Goal: Information Seeking & Learning: Learn about a topic

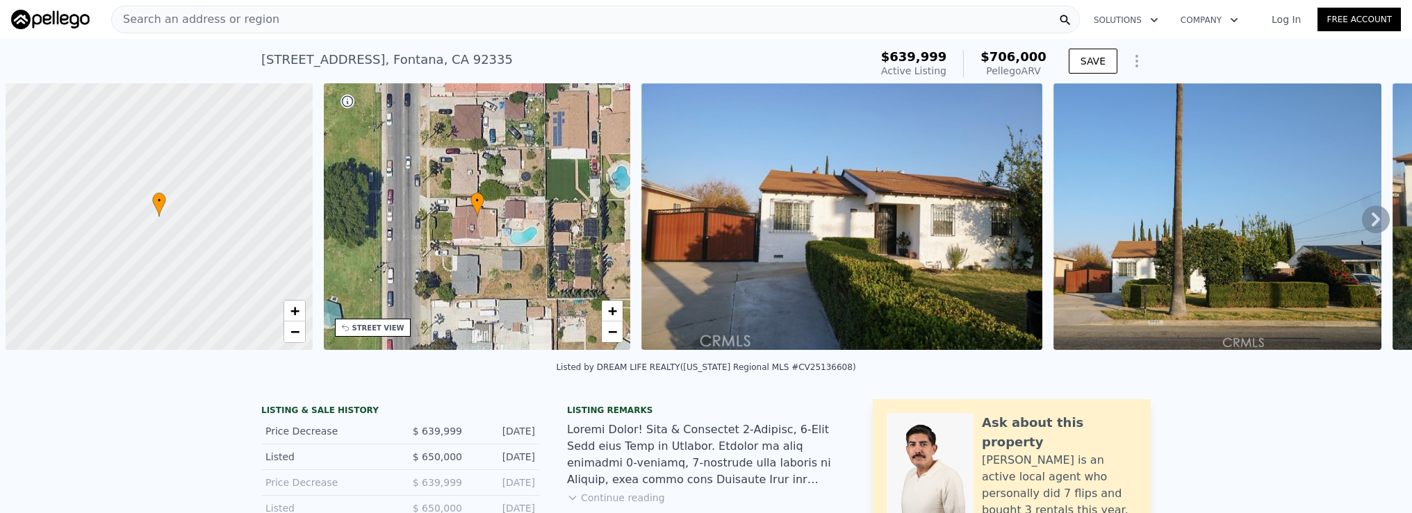
scroll to position [0, 6]
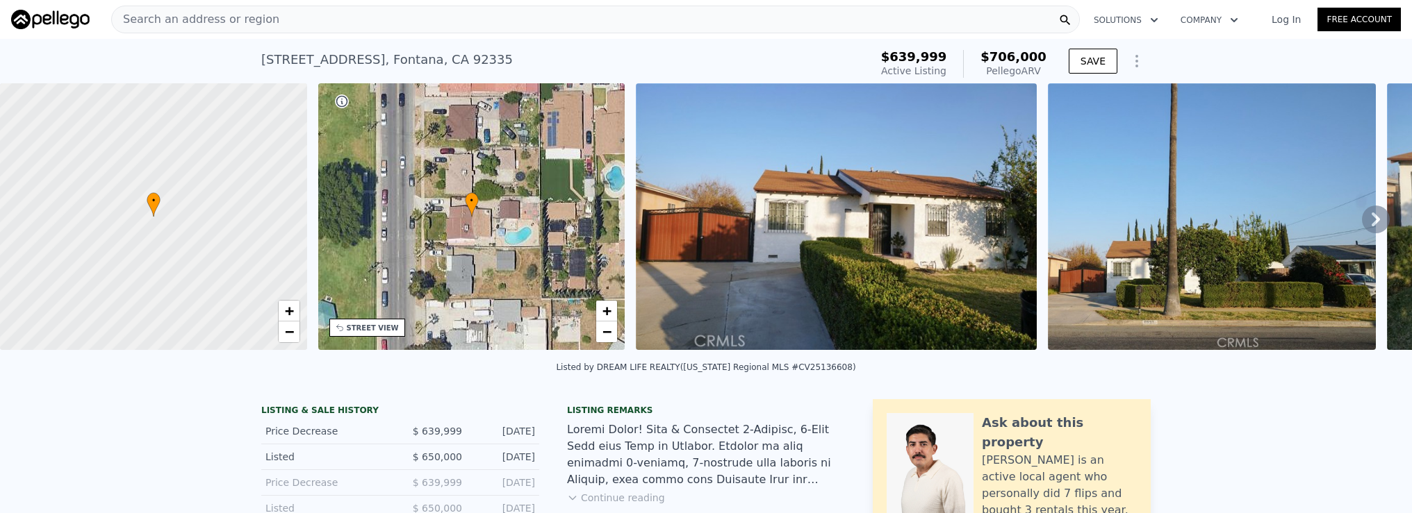
click at [419, 33] on div "Search an address or region" at bounding box center [595, 20] width 968 height 28
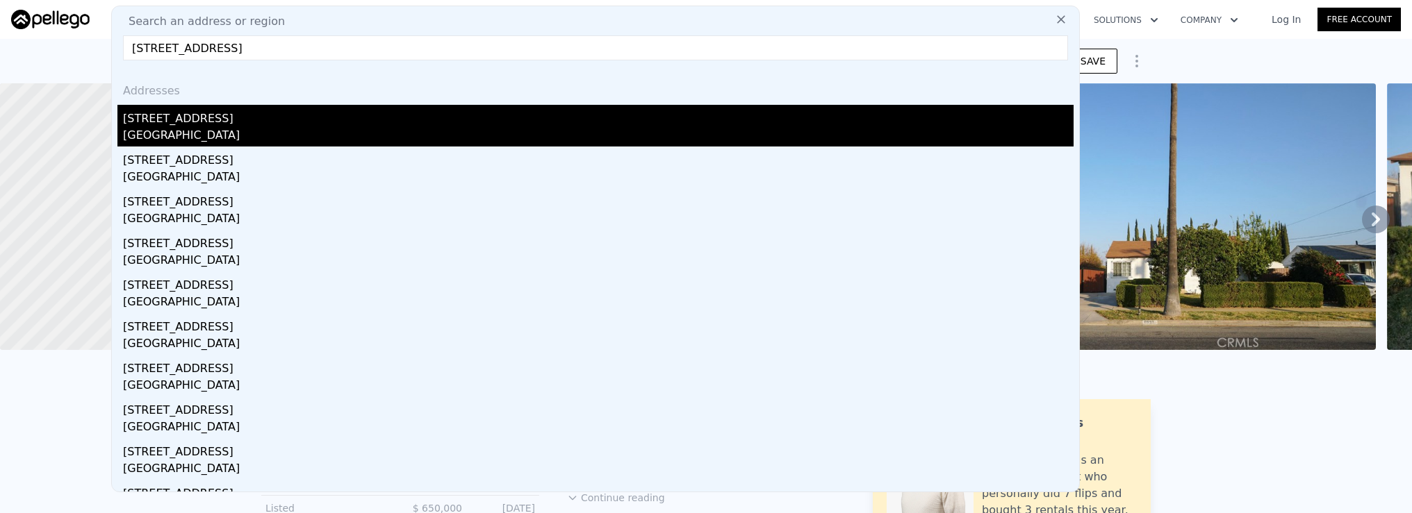
type input "24402 Nugget Falls Ln, Laguna Niguel, CA 92677"
click at [379, 132] on div "Laguna Niguel, CA 92677" at bounding box center [598, 136] width 950 height 19
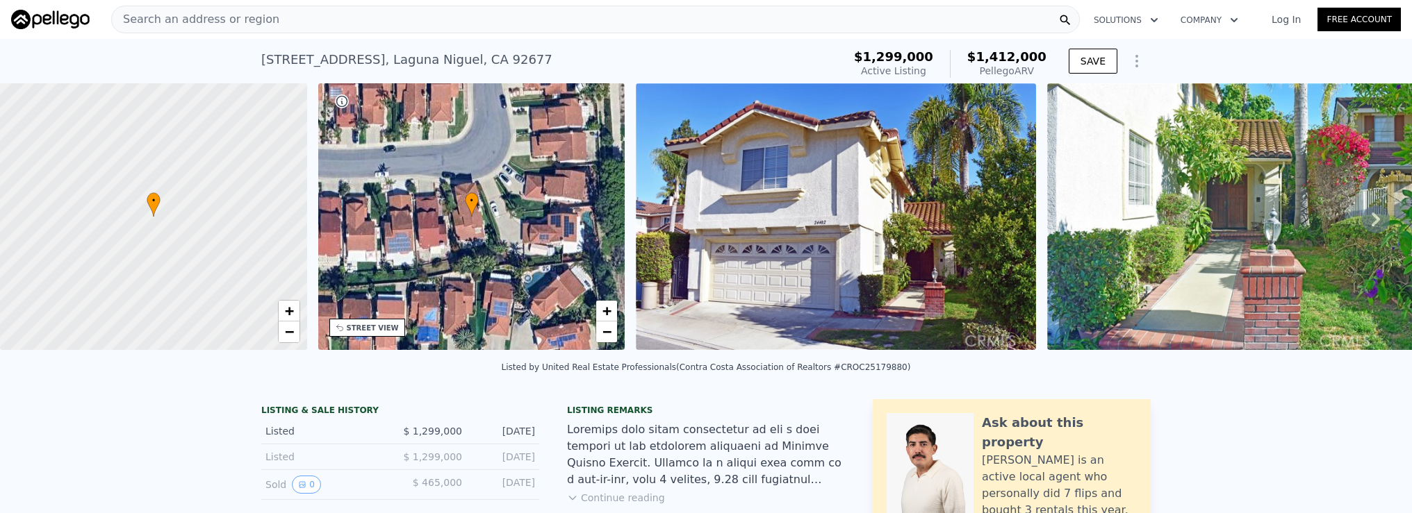
click at [285, 17] on div "Search an address or region" at bounding box center [595, 20] width 968 height 28
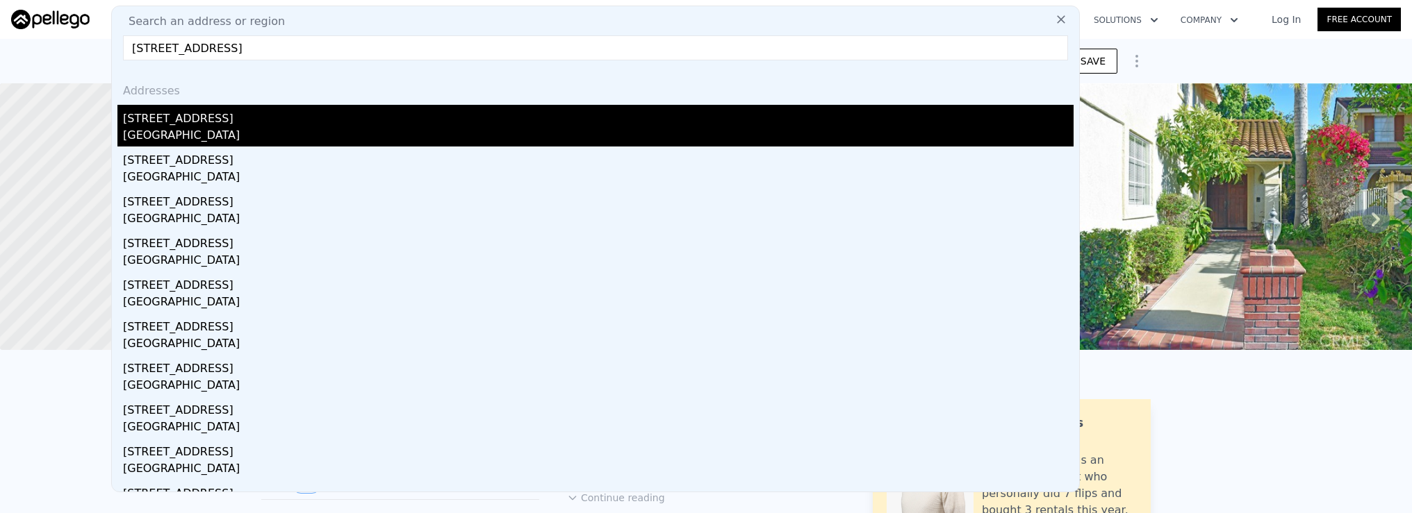
type input "5649 Medeabrook Pl, Agoura Hills, CA 91301"
click at [333, 140] on div "Agoura Hills, CA 91301" at bounding box center [598, 136] width 950 height 19
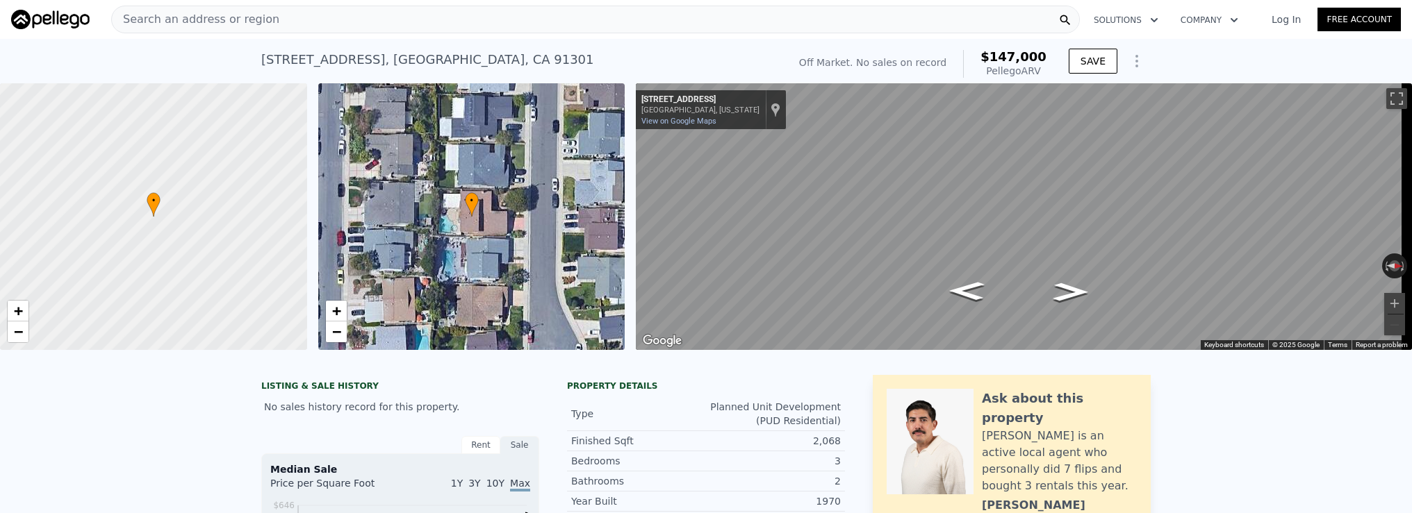
click at [459, 16] on div "Search an address or region" at bounding box center [595, 20] width 968 height 28
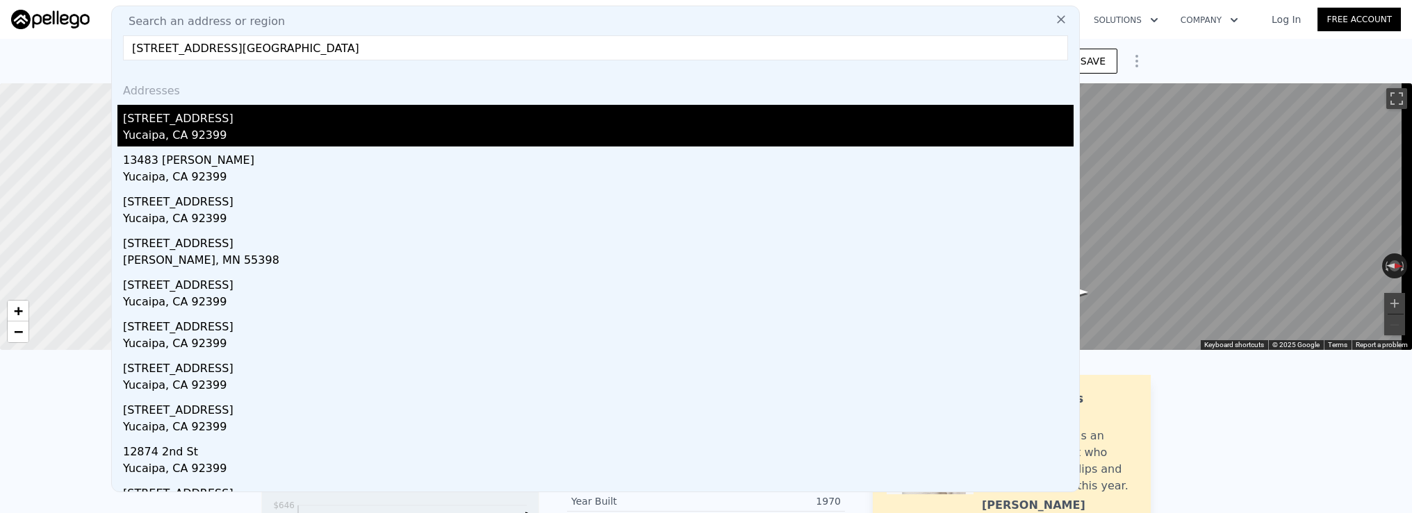
type input "13483 2nd street yucaipa"
click at [274, 115] on div "13483 2nd St" at bounding box center [598, 116] width 950 height 22
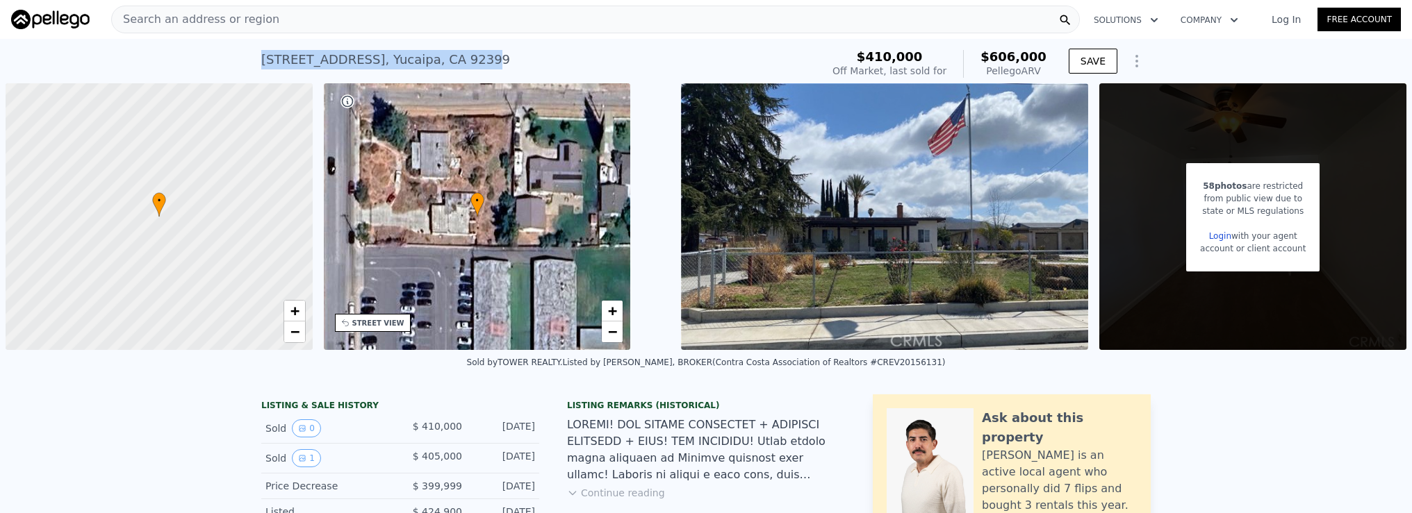
drag, startPoint x: 252, startPoint y: 55, endPoint x: 444, endPoint y: 58, distance: 192.5
click at [444, 58] on div "13483 2nd St , Yucaipa , CA 92399 Sold Mar 2024 for $410k (~ARV $606k ) $410,00…" at bounding box center [706, 61] width 1412 height 44
drag, startPoint x: 454, startPoint y: 60, endPoint x: 249, endPoint y: 53, distance: 205.0
click at [249, 53] on div "13483 2nd St , Yucaipa , CA 92399 Sold Mar 2024 for $410k (~ARV $606k ) $410,00…" at bounding box center [706, 61] width 1412 height 44
copy div "13483 2nd St , Yucaipa , CA 92399"
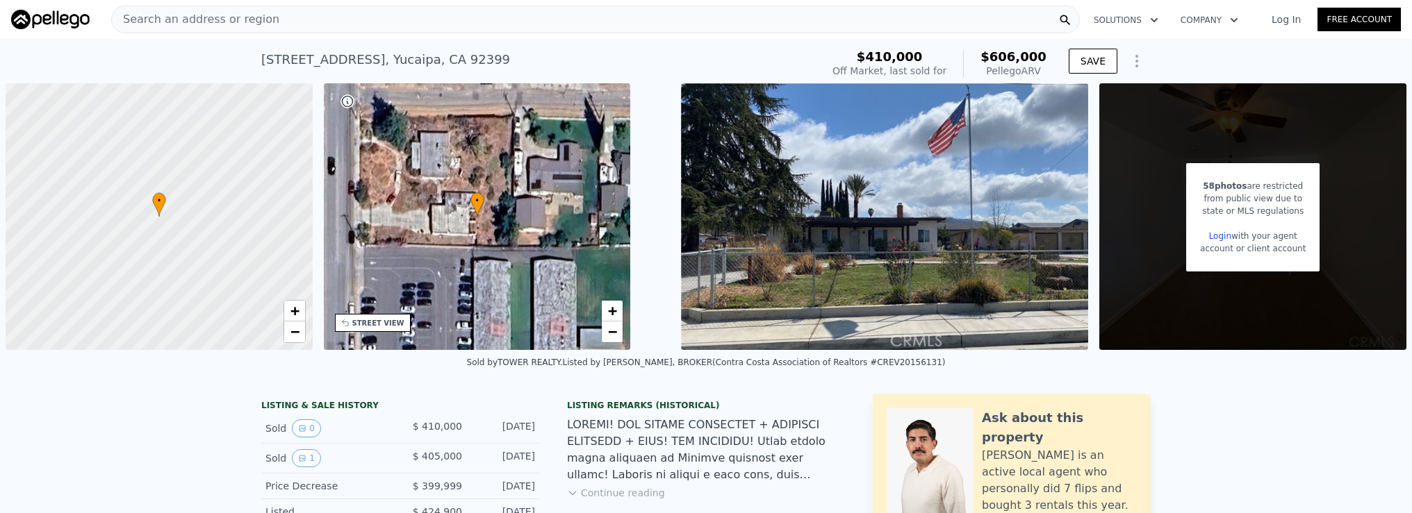
click at [429, 14] on div "Search an address or region" at bounding box center [595, 20] width 968 height 28
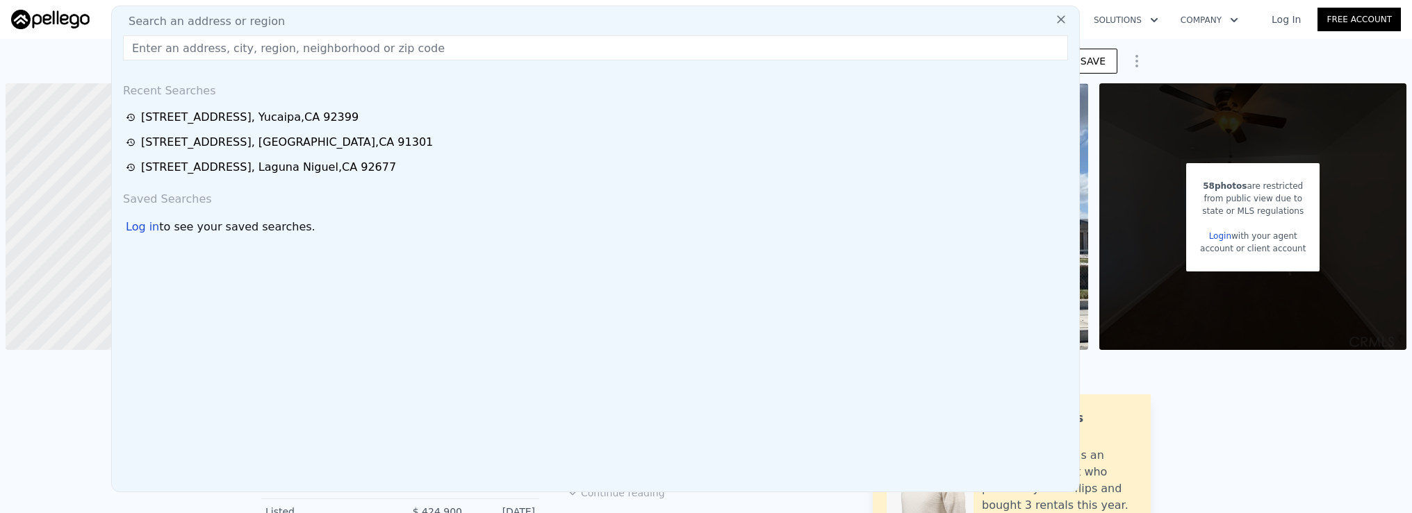
click at [433, 45] on input "text" at bounding box center [595, 47] width 945 height 25
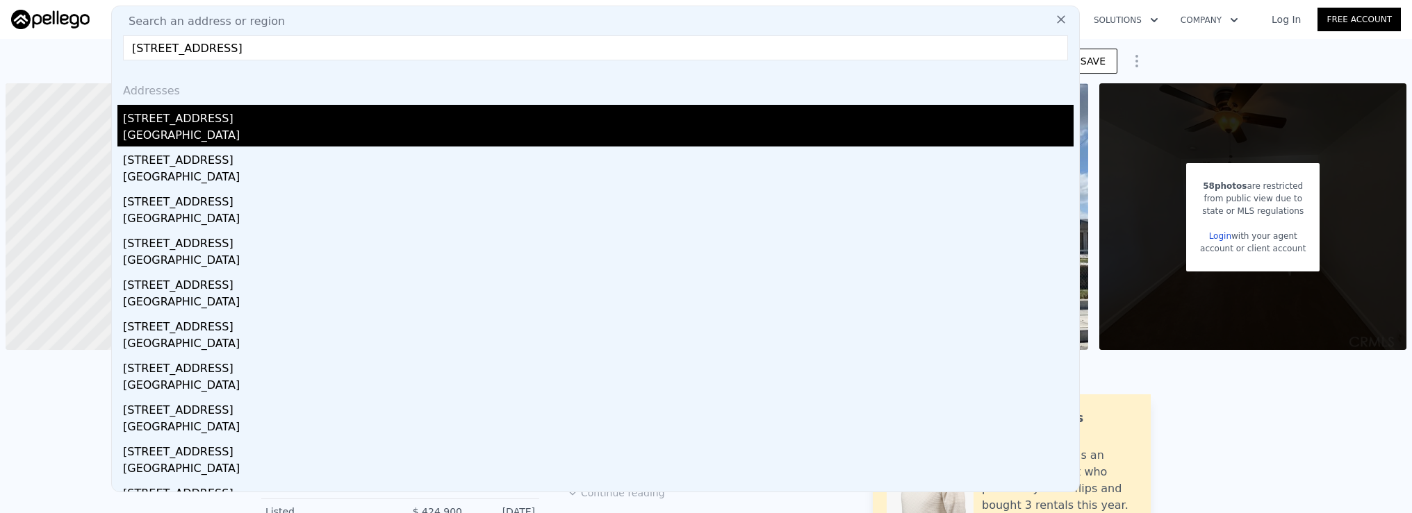
type input "6796 San Bruno Drive, Buena Park, CA 90620Vi"
click at [400, 117] on div "[STREET_ADDRESS]" at bounding box center [598, 116] width 950 height 22
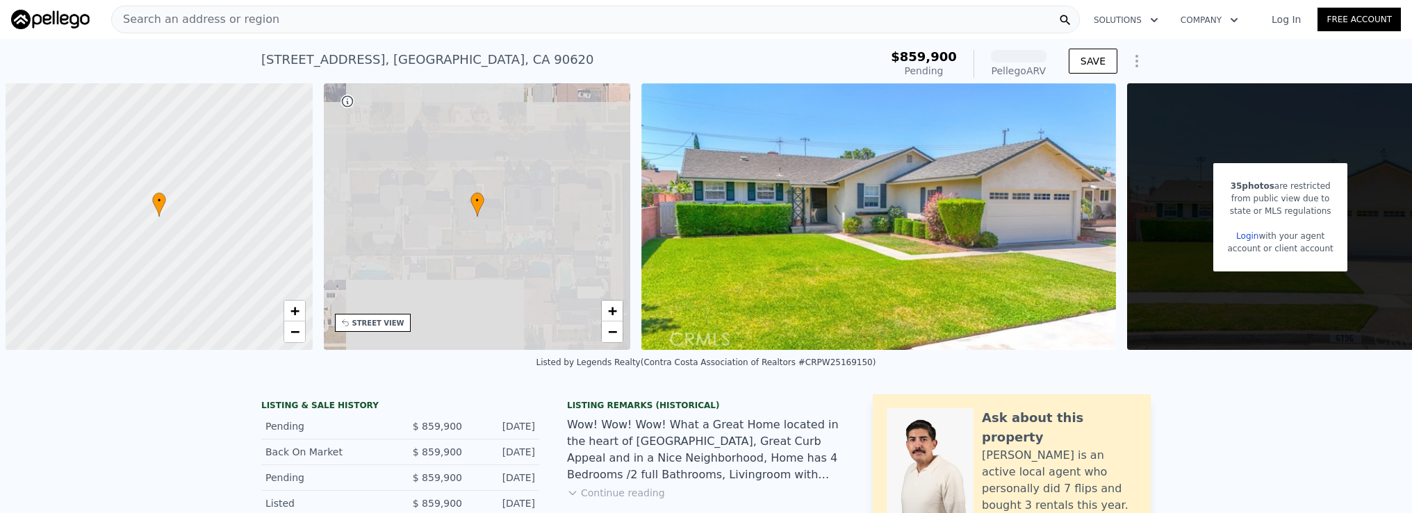
scroll to position [0, 6]
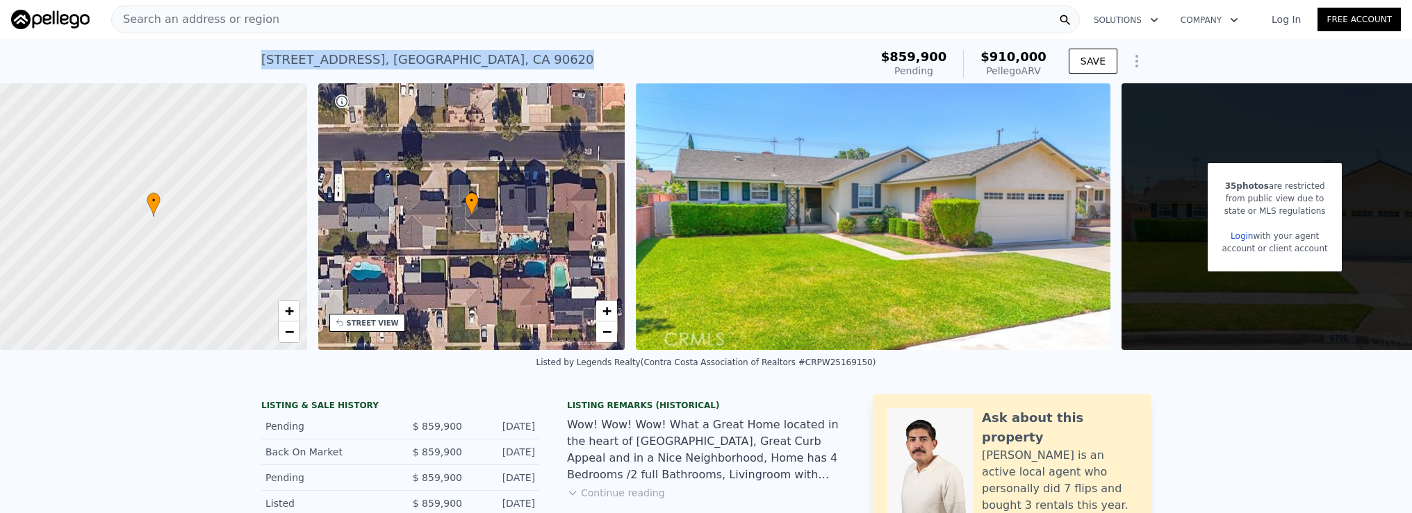
drag, startPoint x: 254, startPoint y: 58, endPoint x: 504, endPoint y: 64, distance: 250.2
click at [504, 64] on div "6796 San Bruno Dr , Buena Park , CA 90620 Pending (~ARV $910k ) $859,900 Pendin…" at bounding box center [706, 61] width 1412 height 44
copy div "6796 San Bruno Dr , Buena Park , CA 90620"
click at [429, 22] on div "Search an address or region" at bounding box center [595, 20] width 968 height 28
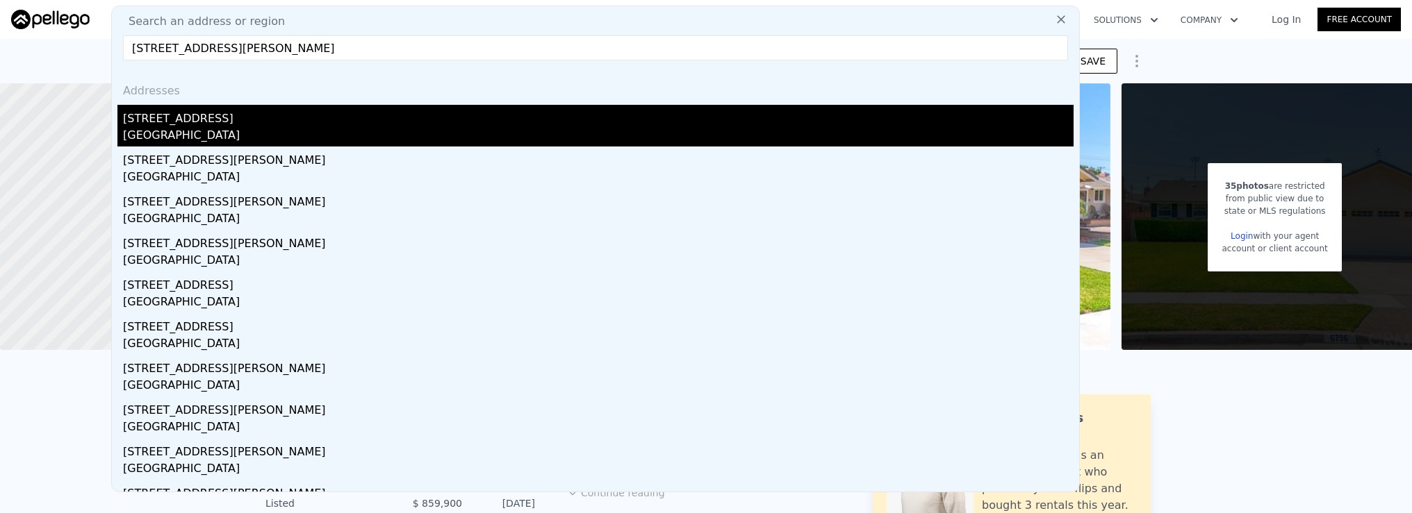
type input "9953 Norwich Avenue, Mission Hills (San Fernando), CA 91345"
click at [335, 113] on div "[STREET_ADDRESS]" at bounding box center [598, 116] width 950 height 22
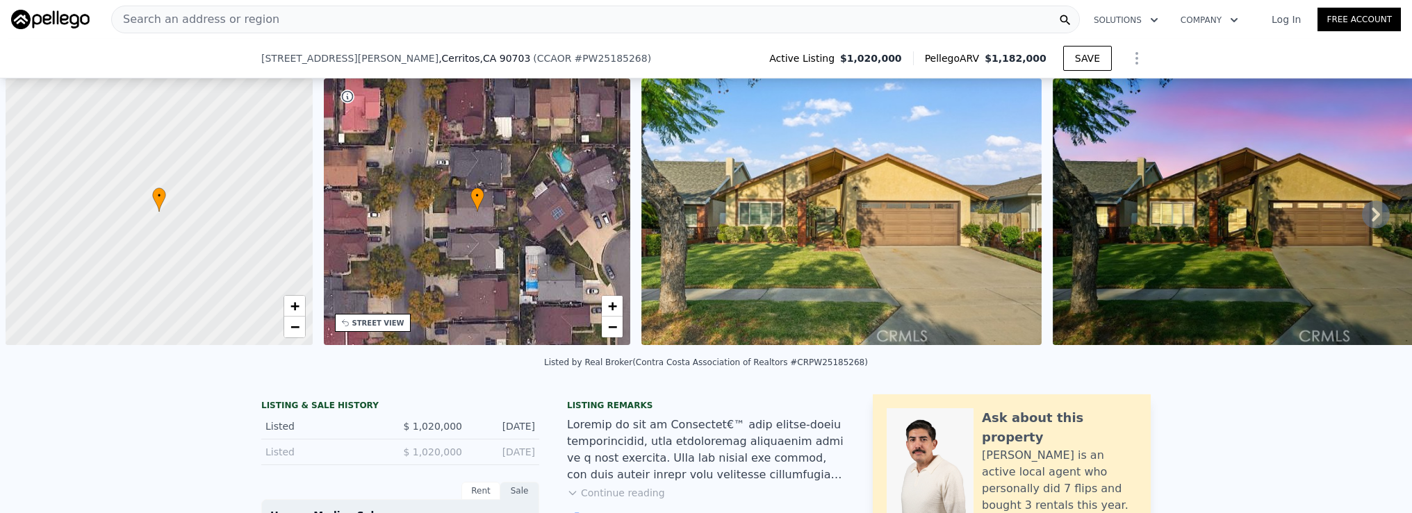
scroll to position [0, 6]
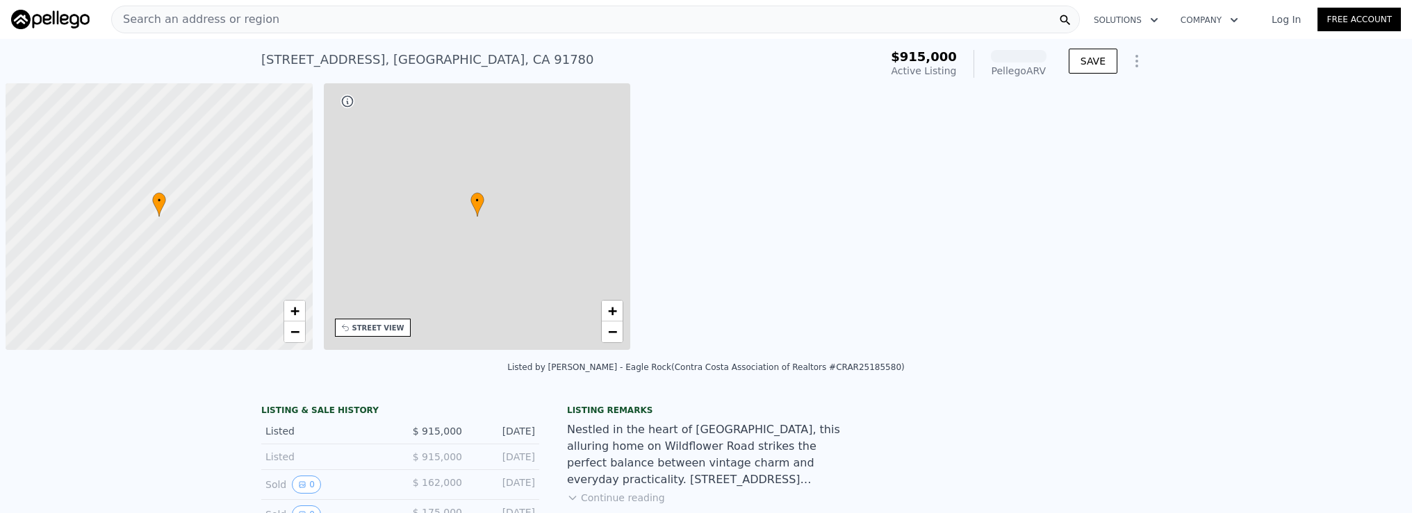
scroll to position [0, 6]
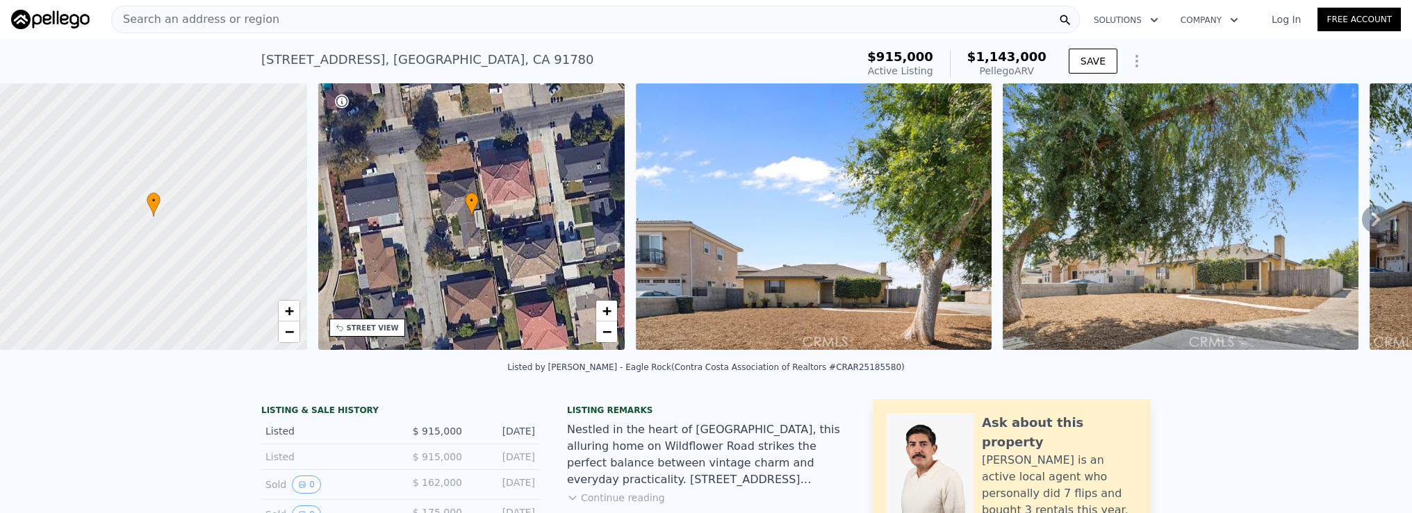
click at [608, 26] on div "Search an address or region" at bounding box center [595, 20] width 968 height 28
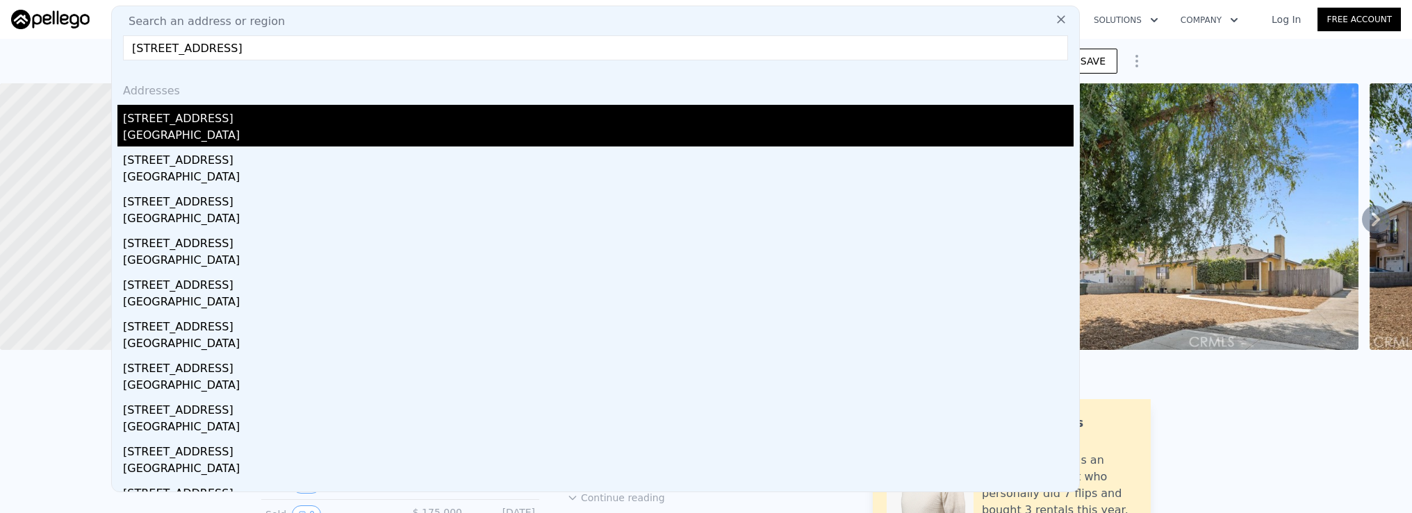
type input "5649 Medeabrook Pl, Agoura Hills, CA 91301"
click at [677, 133] on div "Agoura Hills, CA 91301" at bounding box center [598, 136] width 950 height 19
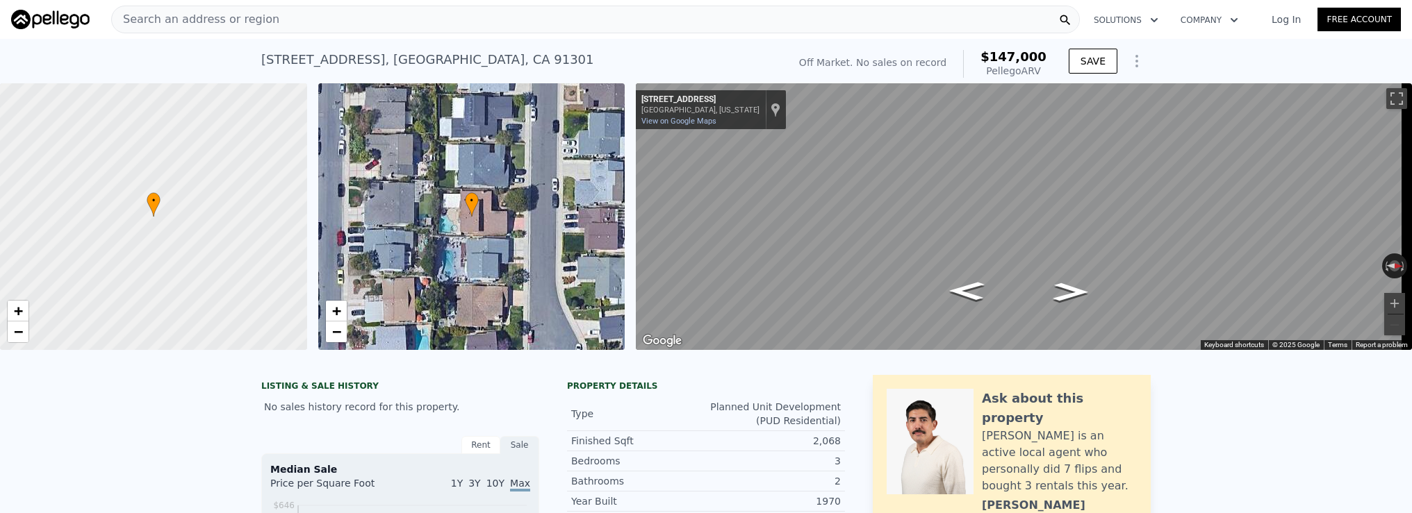
scroll to position [0, 6]
click at [479, 36] on nav "Search an address or region Solutions Company Open main menu Log In Free Account" at bounding box center [706, 19] width 1412 height 39
click at [481, 31] on div "Search an address or region" at bounding box center [595, 20] width 968 height 28
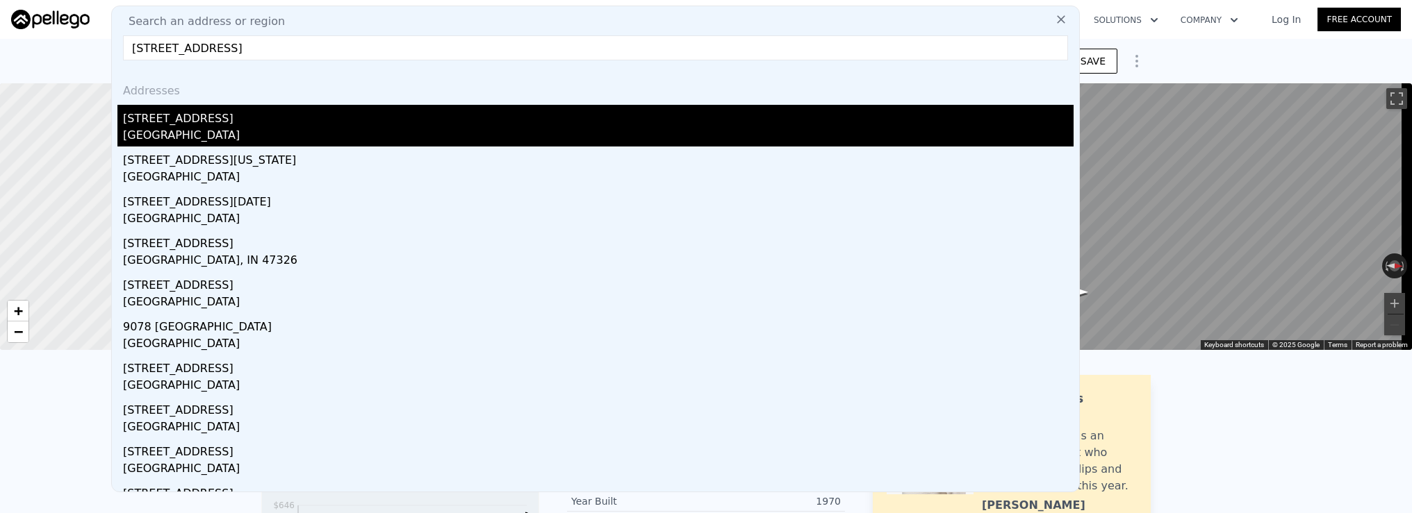
type input "7391 Main St, Westminster, CA 92683"
click at [547, 121] on div "7391 Main St" at bounding box center [598, 116] width 950 height 22
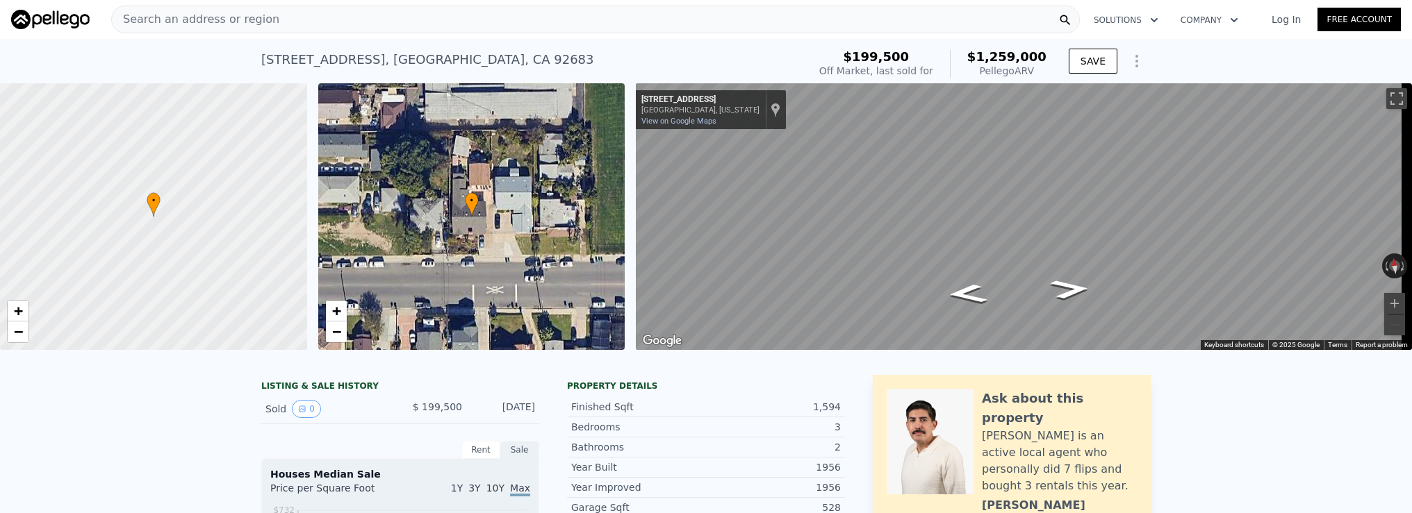
scroll to position [0, 6]
click at [458, 15] on div "Search an address or region" at bounding box center [595, 20] width 968 height 28
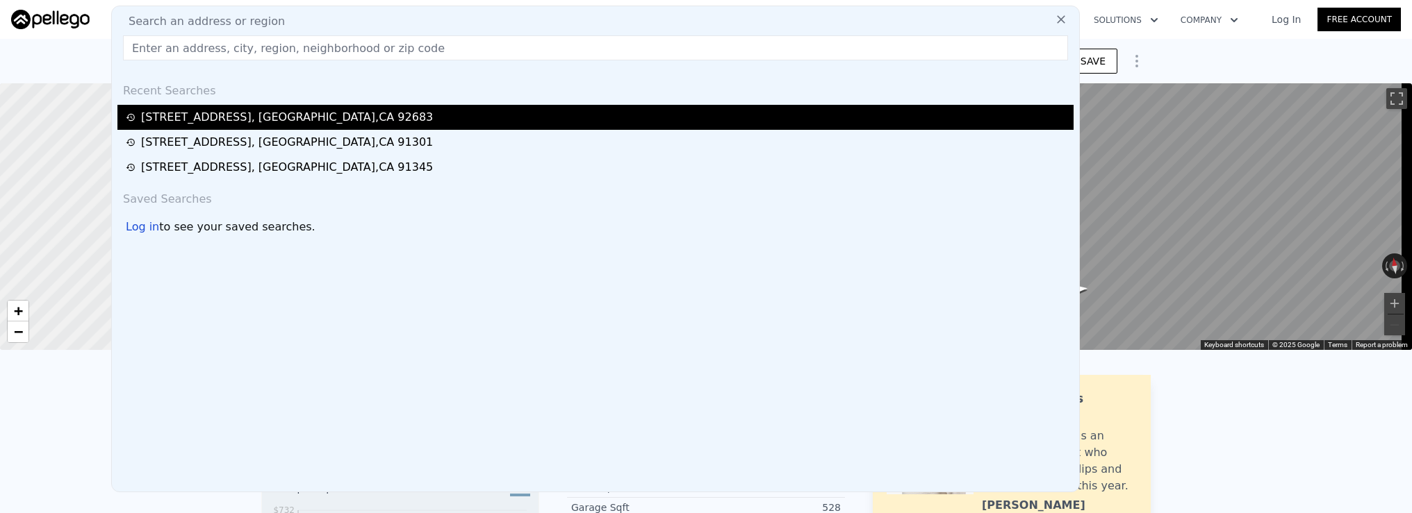
drag, startPoint x: 453, startPoint y: 55, endPoint x: 488, endPoint y: 125, distance: 78.3
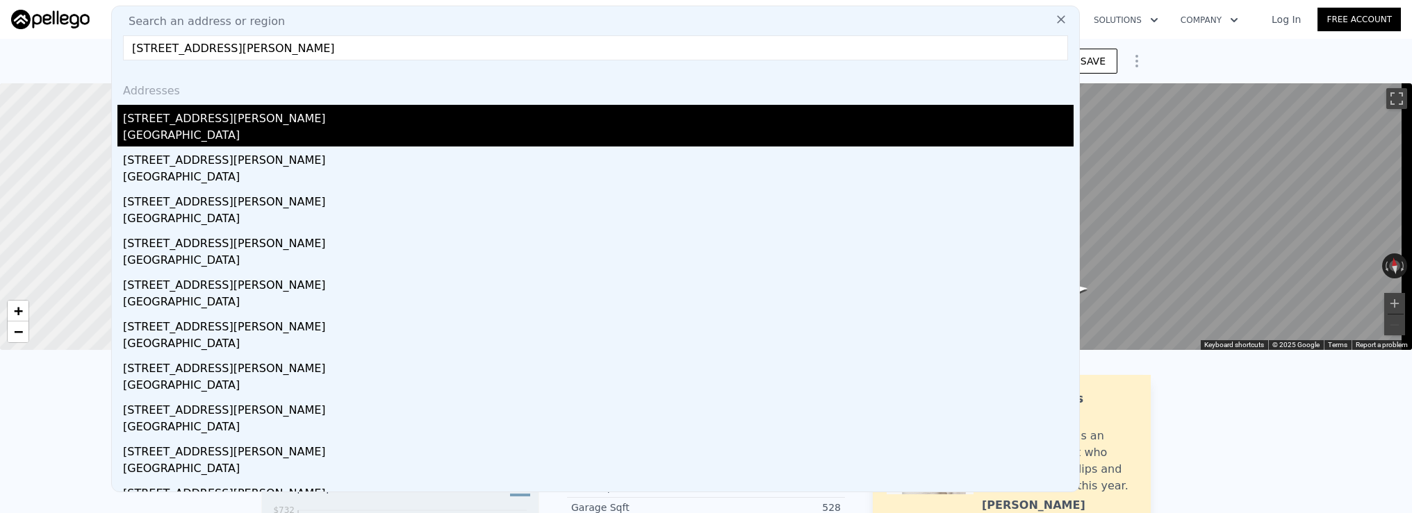
type input "621 S Burris Ave, Compton, CA 90221"
click at [506, 136] on div "Compton, CA 90221" at bounding box center [598, 136] width 950 height 19
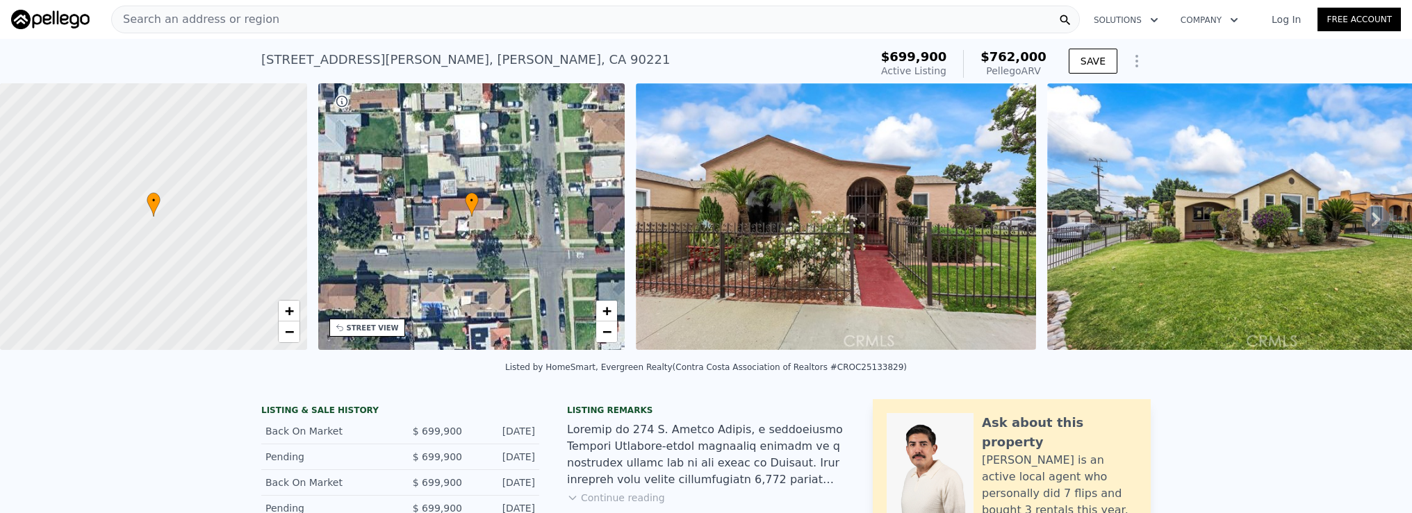
scroll to position [0, 6]
click at [648, 35] on div "Search an address or region Solutions Company Open main menu Log In Free Account" at bounding box center [706, 19] width 1390 height 33
click at [652, 26] on div "Search an address or region" at bounding box center [595, 20] width 968 height 28
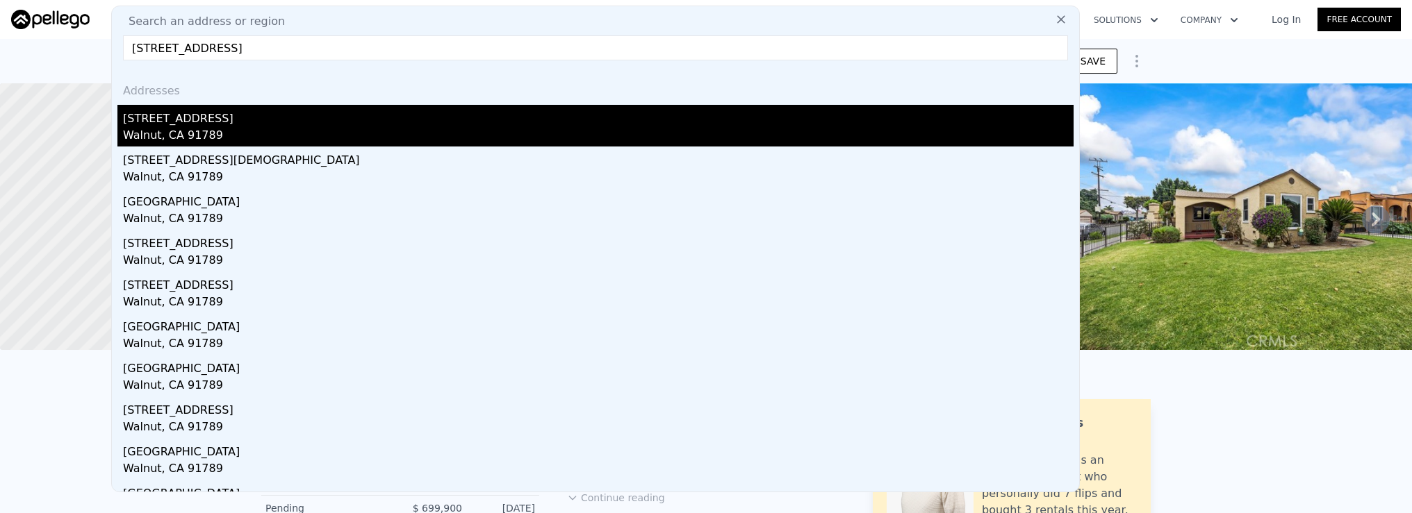
type input "20338 Lake Erie Dr, Walnut, CA 91789"
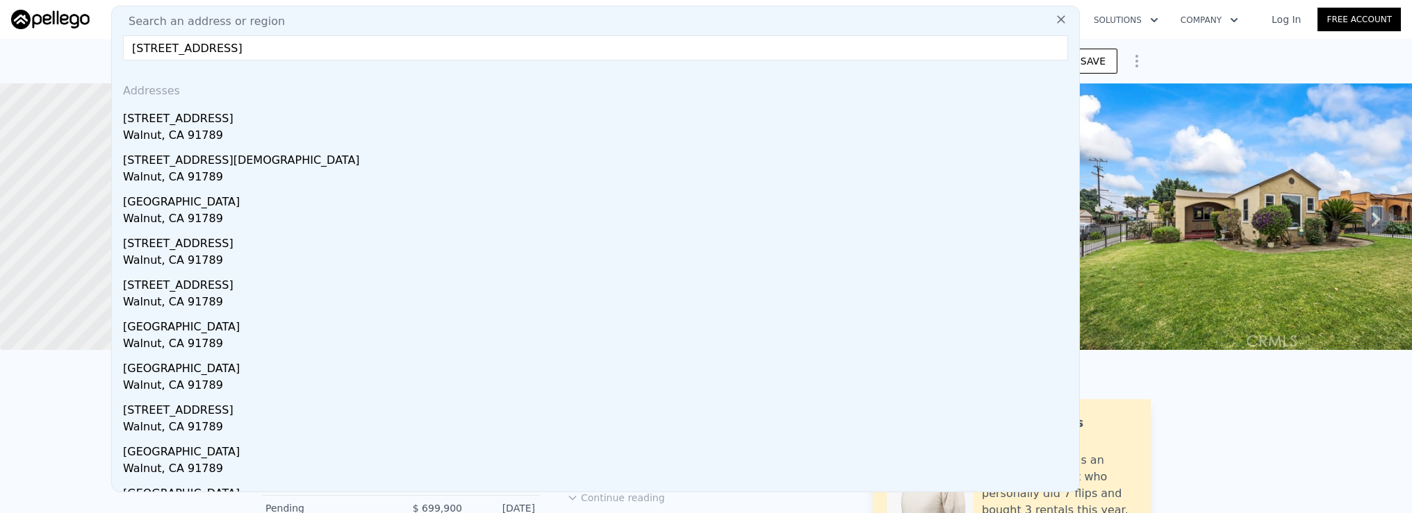
click at [644, 124] on div "20338 Lake Erie Dr" at bounding box center [598, 116] width 950 height 22
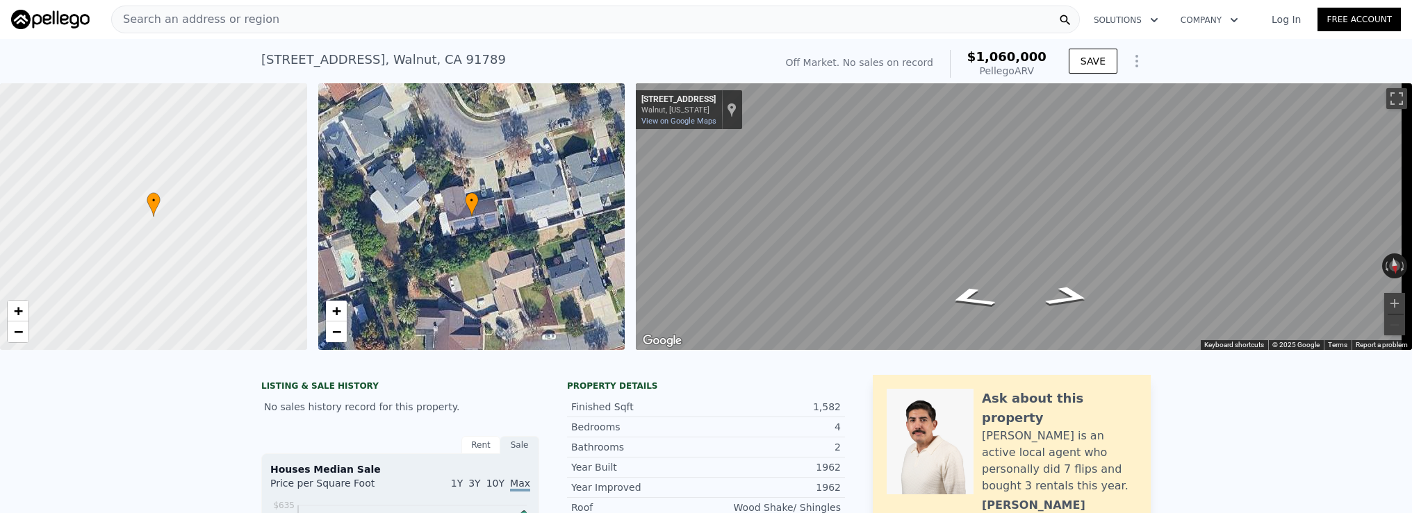
click at [377, 26] on div "Search an address or region" at bounding box center [595, 20] width 968 height 28
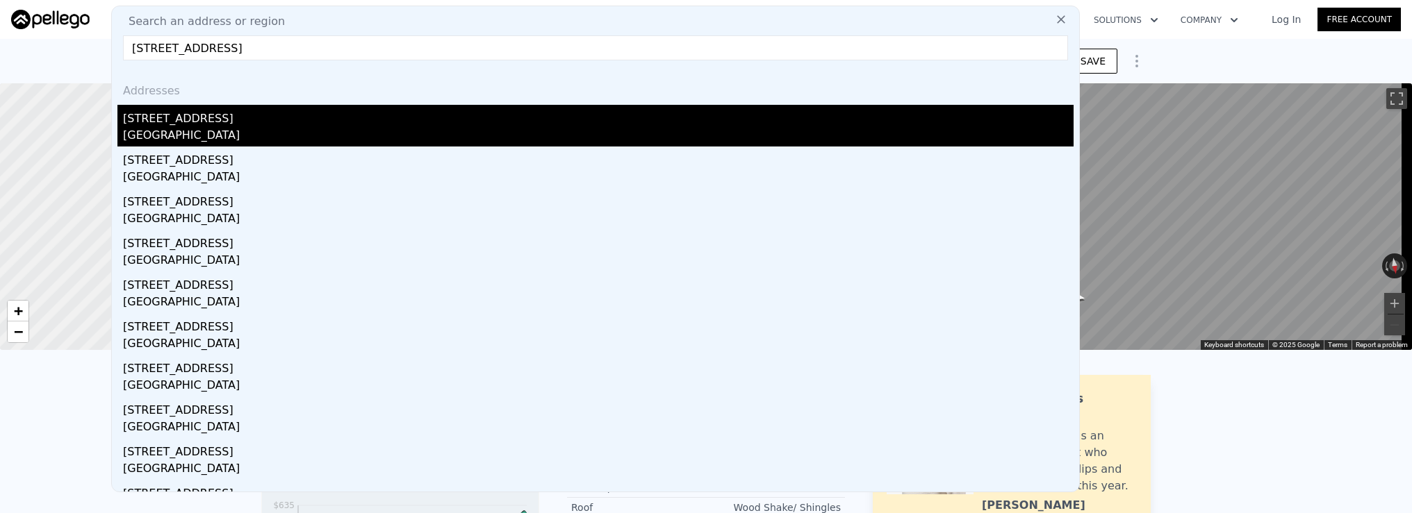
type input "1435 E Rosewood Ave, Anaheim 92805"
click at [490, 129] on div "Anaheim, CA 92805" at bounding box center [598, 136] width 950 height 19
